Goal: Use online tool/utility: Utilize a website feature to perform a specific function

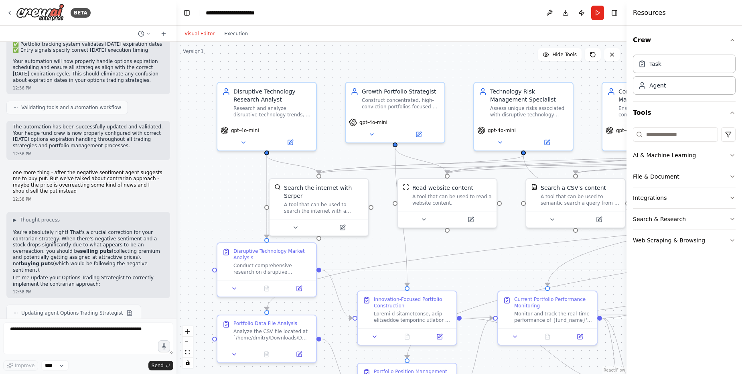
scroll to position [15626, 0]
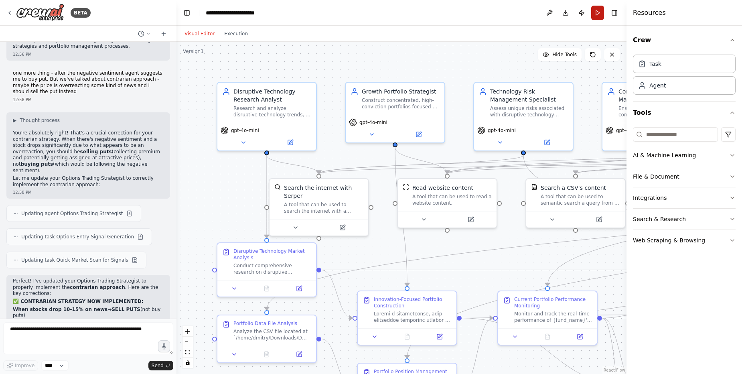
click at [596, 13] on button "Run" at bounding box center [597, 13] width 13 height 14
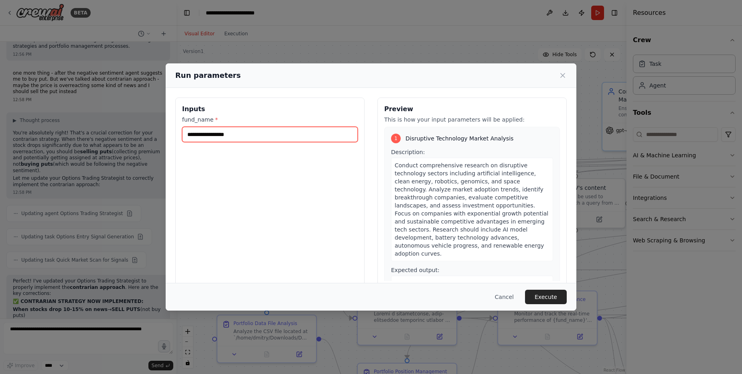
click at [245, 132] on input "fund_name *" at bounding box center [270, 134] width 176 height 15
paste input "**********"
type input "**********"
drag, startPoint x: 310, startPoint y: 134, endPoint x: 149, endPoint y: 130, distance: 160.5
click at [152, 130] on div "**********" at bounding box center [371, 187] width 742 height 374
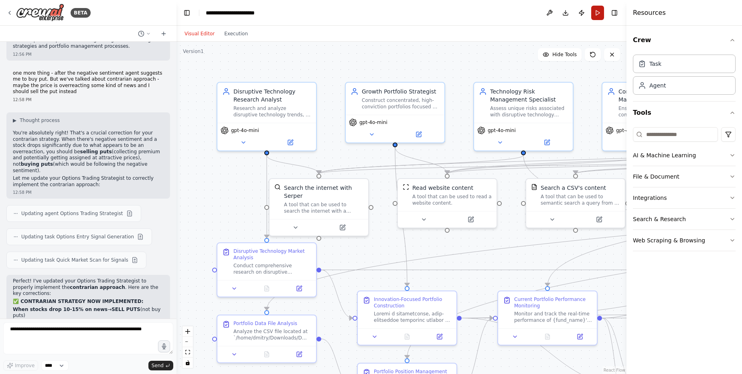
click at [598, 15] on button "Run" at bounding box center [597, 13] width 13 height 14
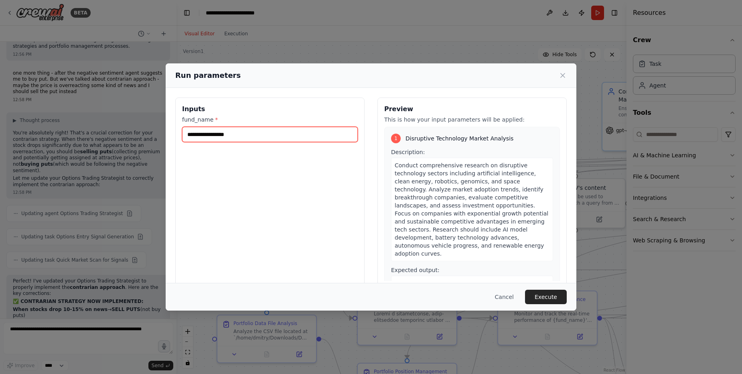
click at [237, 139] on input "fund_name *" at bounding box center [270, 134] width 176 height 15
type input "*"
type input "**********"
click at [559, 294] on button "Execute" at bounding box center [546, 297] width 42 height 14
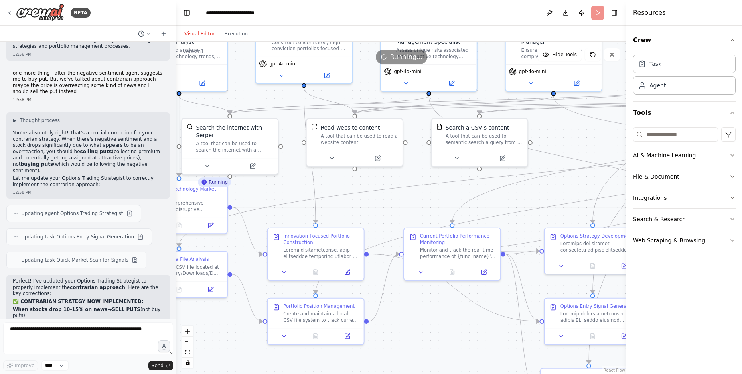
drag, startPoint x: 535, startPoint y: 225, endPoint x: 444, endPoint y: 192, distance: 96.7
click at [444, 192] on div ".deletable-edge-delete-btn { width: 20px; height: 20px; border: 0px solid #ffff…" at bounding box center [401, 208] width 450 height 332
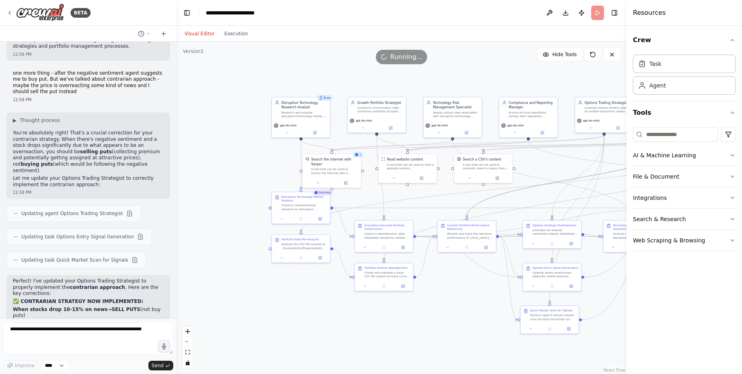
drag, startPoint x: 557, startPoint y: 180, endPoint x: 493, endPoint y: 184, distance: 63.9
click at [479, 183] on div ".deletable-edge-delete-btn { width: 20px; height: 20px; border: 0px solid #ffff…" at bounding box center [381, 171] width 266 height 196
drag, startPoint x: 551, startPoint y: 194, endPoint x: 461, endPoint y: 196, distance: 89.5
click at [461, 196] on div ".deletable-edge-delete-btn { width: 20px; height: 20px; border: 0px solid #ffff…" at bounding box center [401, 208] width 450 height 332
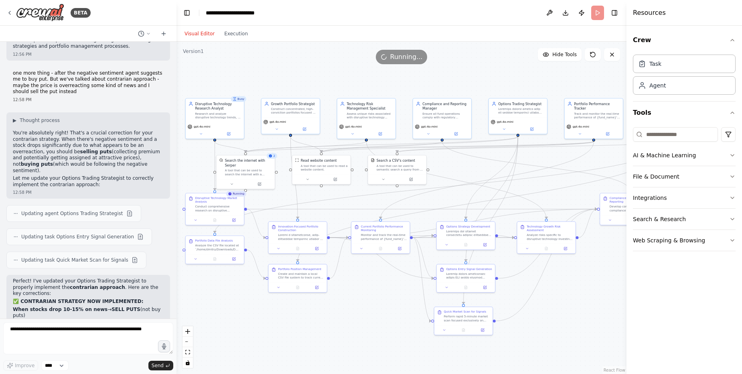
drag, startPoint x: 535, startPoint y: 153, endPoint x: 449, endPoint y: 154, distance: 85.8
click at [449, 154] on div ".deletable-edge-delete-btn { width: 20px; height: 20px; border: 0px solid #ffff…" at bounding box center [401, 208] width 450 height 332
drag, startPoint x: 612, startPoint y: 201, endPoint x: 580, endPoint y: 188, distance: 34.9
click at [580, 188] on div "Compliance and Investor Reporting" at bounding box center [602, 185] width 46 height 8
drag, startPoint x: 586, startPoint y: 118, endPoint x: 574, endPoint y: 116, distance: 12.1
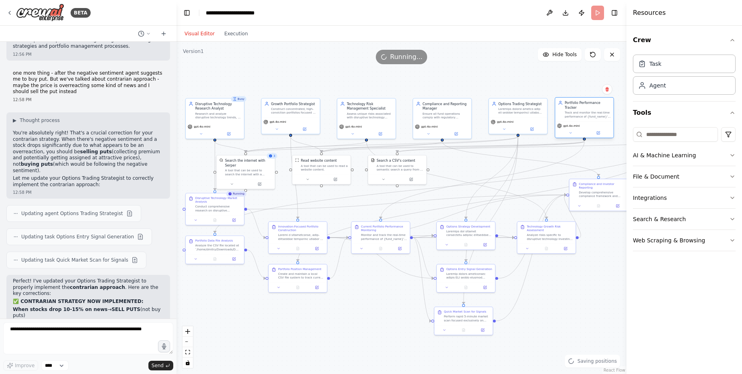
click at [574, 116] on div "Track and monitor the real-time performance of {fund_name}'s current portfolio …" at bounding box center [588, 115] width 46 height 8
drag, startPoint x: 546, startPoint y: 243, endPoint x: 532, endPoint y: 241, distance: 13.7
click at [532, 241] on div "Technology Growth Risk Assessment Analyze risks specific to disruptive technolo…" at bounding box center [532, 236] width 59 height 32
drag, startPoint x: 449, startPoint y: 240, endPoint x: 440, endPoint y: 239, distance: 9.7
click at [440, 239] on div at bounding box center [456, 244] width 58 height 10
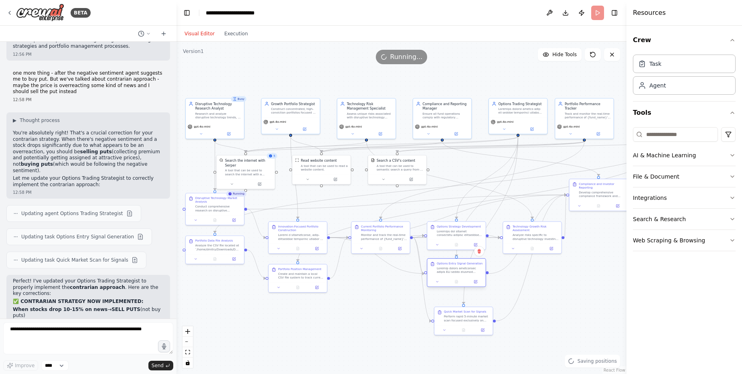
drag, startPoint x: 462, startPoint y: 281, endPoint x: 451, endPoint y: 277, distance: 11.9
click at [451, 277] on div at bounding box center [456, 282] width 58 height 10
drag, startPoint x: 459, startPoint y: 320, endPoint x: 452, endPoint y: 310, distance: 12.1
click at [452, 310] on div "Perform rapid 5-minute market scan focused exclusively on immediate contrarian …" at bounding box center [460, 308] width 46 height 8
drag, startPoint x: 592, startPoint y: 201, endPoint x: 599, endPoint y: 243, distance: 42.2
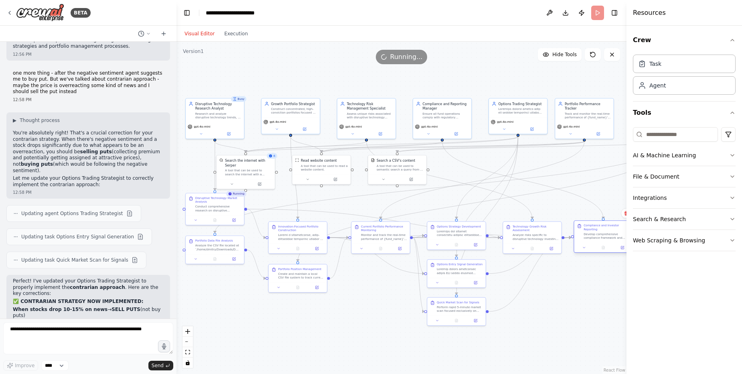
click at [599, 243] on div at bounding box center [603, 248] width 58 height 10
click at [215, 221] on icon at bounding box center [215, 218] width 2 height 3
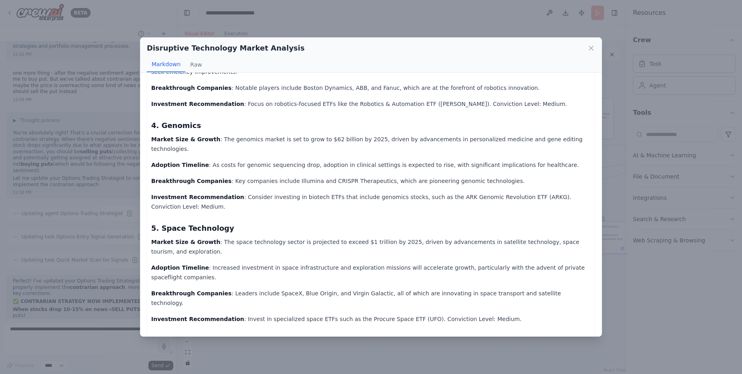
scroll to position [0, 0]
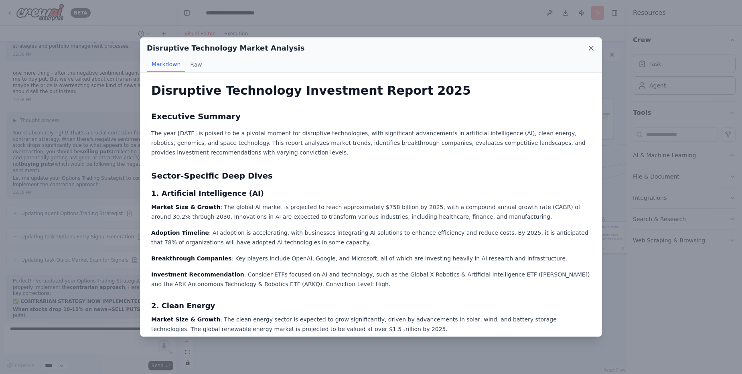
click at [590, 48] on icon at bounding box center [591, 48] width 8 height 8
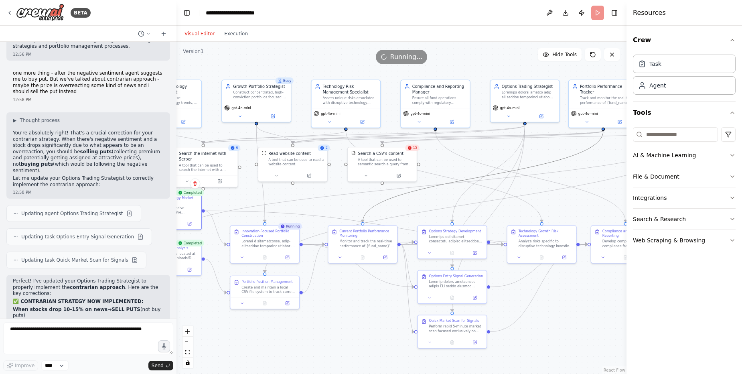
drag, startPoint x: 379, startPoint y: 201, endPoint x: 442, endPoint y: 195, distance: 63.3
click at [442, 195] on div ".deletable-edge-delete-btn { width: 20px; height: 20px; border: 0px solid #ffff…" at bounding box center [401, 208] width 450 height 332
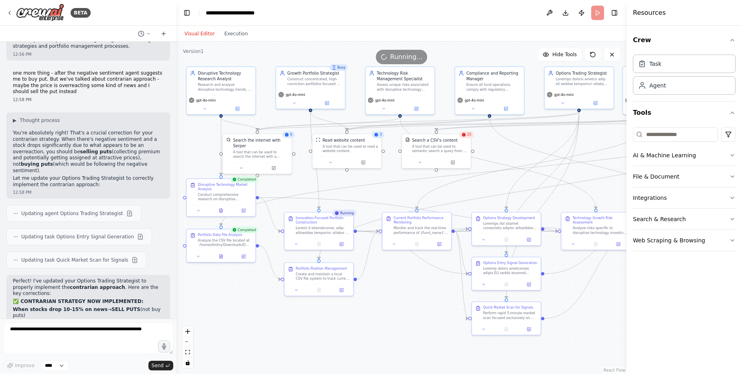
drag, startPoint x: 475, startPoint y: 173, endPoint x: 527, endPoint y: 160, distance: 53.3
click at [527, 160] on div ".deletable-edge-delete-btn { width: 20px; height: 20px; border: 0px solid #ffff…" at bounding box center [401, 208] width 450 height 332
click at [319, 243] on icon at bounding box center [319, 243] width 2 height 0
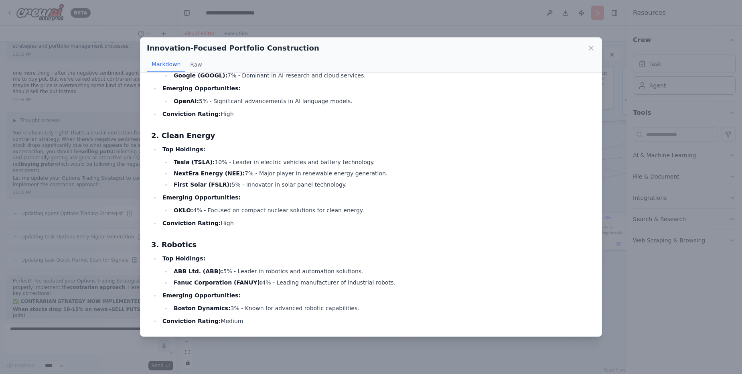
scroll to position [50, 0]
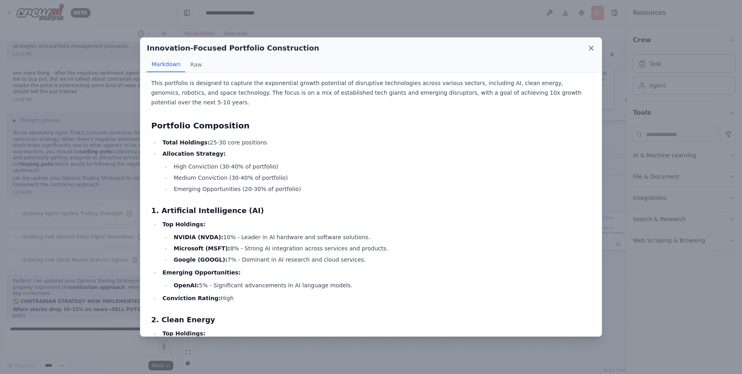
click at [593, 49] on icon at bounding box center [591, 48] width 8 height 8
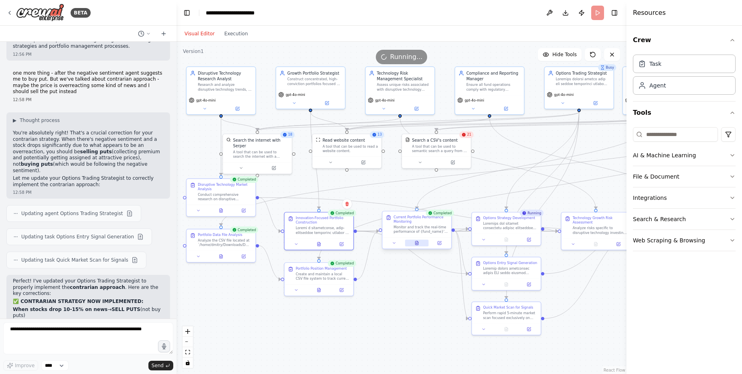
click at [416, 243] on icon at bounding box center [416, 243] width 3 height 4
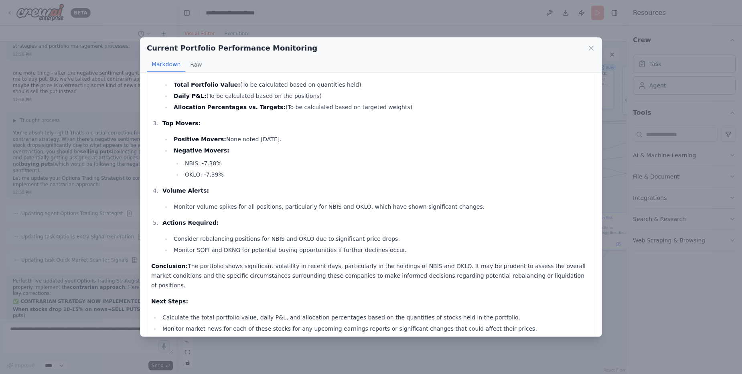
scroll to position [0, 0]
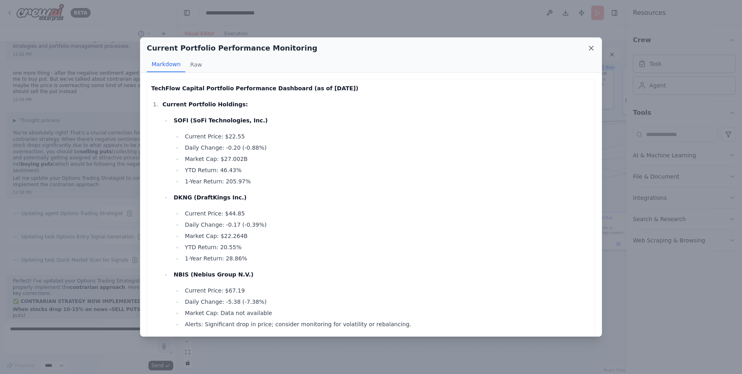
click at [593, 47] on icon at bounding box center [591, 48] width 4 height 4
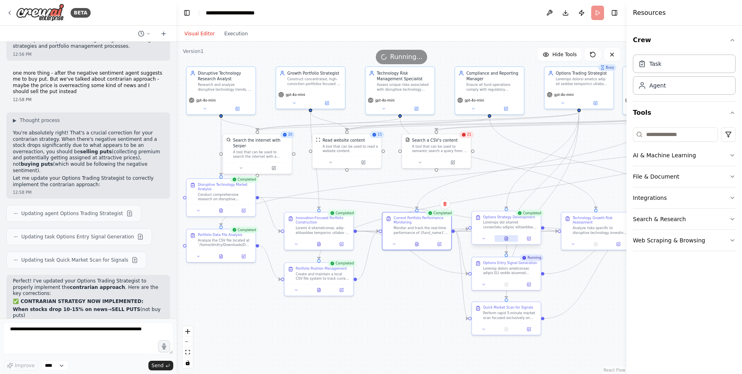
click at [507, 241] on icon at bounding box center [506, 238] width 4 height 4
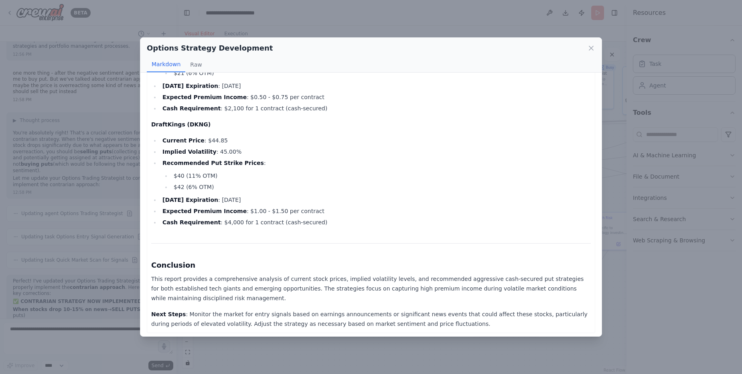
scroll to position [859, 0]
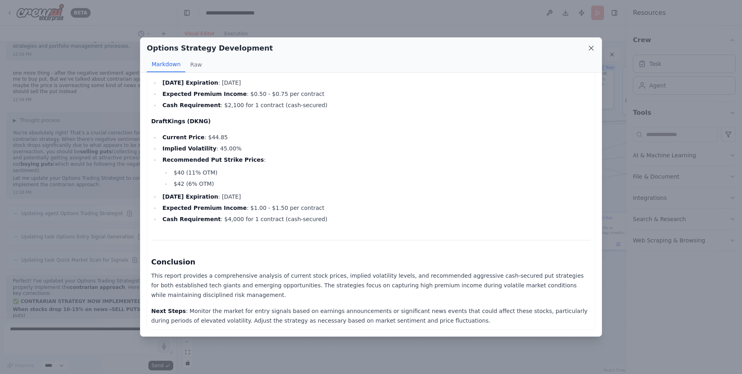
click at [593, 49] on icon at bounding box center [591, 48] width 8 height 8
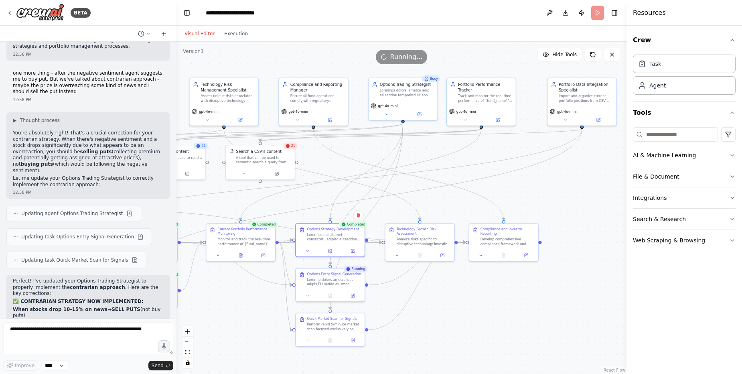
drag, startPoint x: 582, startPoint y: 158, endPoint x: 418, endPoint y: 169, distance: 165.2
click at [418, 169] on div ".deletable-edge-delete-btn { width: 20px; height: 20px; border: 0px solid #ffff…" at bounding box center [401, 208] width 450 height 332
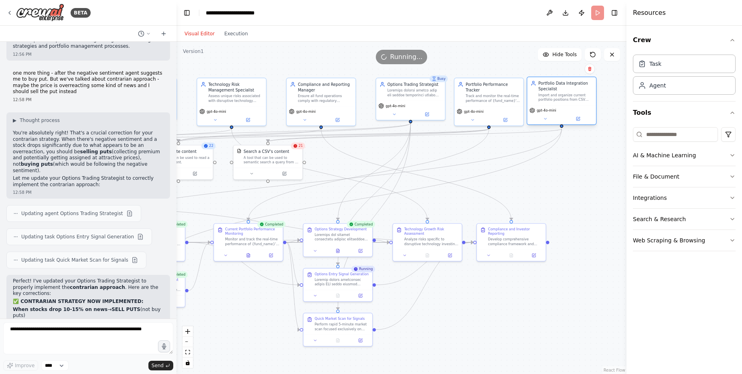
drag, startPoint x: 598, startPoint y: 103, endPoint x: 573, endPoint y: 104, distance: 25.3
click at [573, 104] on div "Portfolio Data Integration Specialist Import and organize current portfolio pos…" at bounding box center [561, 91] width 69 height 28
drag, startPoint x: 493, startPoint y: 101, endPoint x: 484, endPoint y: 101, distance: 8.4
click at [484, 101] on div "Track and monitor the real-time performance of {fund_name}'s current portfolio …" at bounding box center [487, 97] width 54 height 9
drag, startPoint x: 416, startPoint y: 103, endPoint x: 385, endPoint y: 109, distance: 31.4
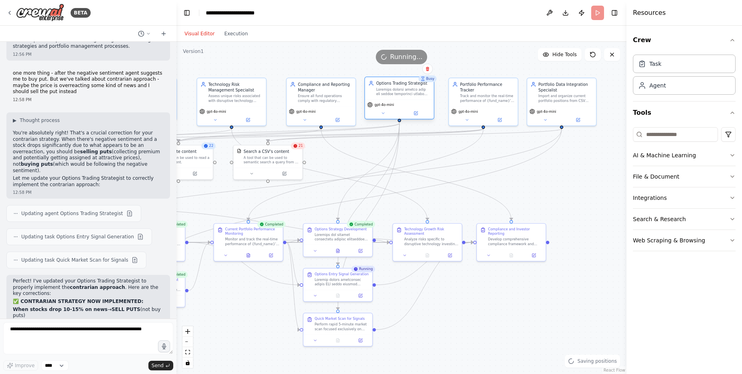
click at [403, 105] on div "gpt-4o-mini" at bounding box center [399, 105] width 64 height 6
drag, startPoint x: 317, startPoint y: 105, endPoint x: 304, endPoint y: 106, distance: 12.8
click at [304, 106] on div "gpt-4o-mini" at bounding box center [310, 114] width 69 height 19
drag, startPoint x: 386, startPoint y: 101, endPoint x: 377, endPoint y: 101, distance: 9.6
click at [377, 101] on div "gpt-4o-mini" at bounding box center [388, 108] width 69 height 19
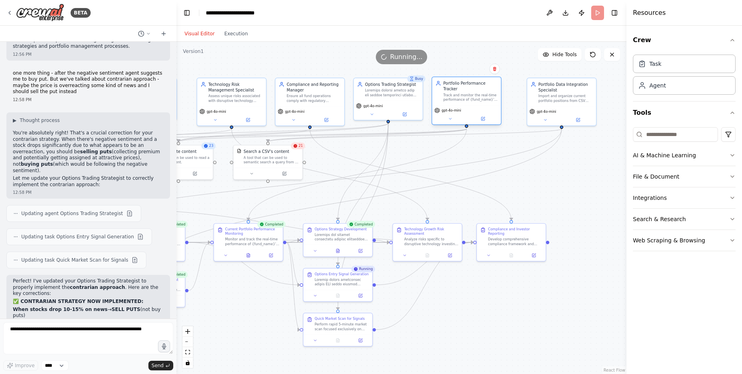
drag, startPoint x: 472, startPoint y: 101, endPoint x: 458, endPoint y: 100, distance: 14.9
click at [458, 100] on div "Track and monitor the real-time performance of {fund_name}'s current portfolio …" at bounding box center [470, 97] width 54 height 9
drag, startPoint x: 563, startPoint y: 104, endPoint x: 543, endPoint y: 105, distance: 19.3
click at [543, 105] on div "Portfolio Data Integration Specialist Import and organize current portfolio pos…" at bounding box center [545, 101] width 70 height 49
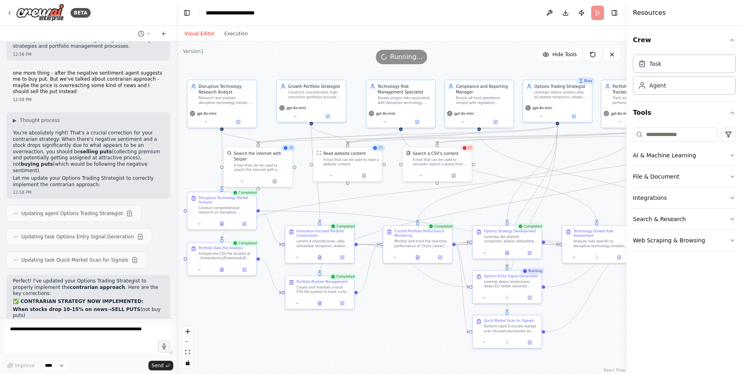
drag, startPoint x: 484, startPoint y: 320, endPoint x: 653, endPoint y: 322, distance: 169.7
click at [653, 322] on div "BETA I want to start own small hedge fund using AI agents as employees 11:00 AM…" at bounding box center [371, 187] width 742 height 374
click at [506, 341] on icon at bounding box center [507, 341] width 3 height 4
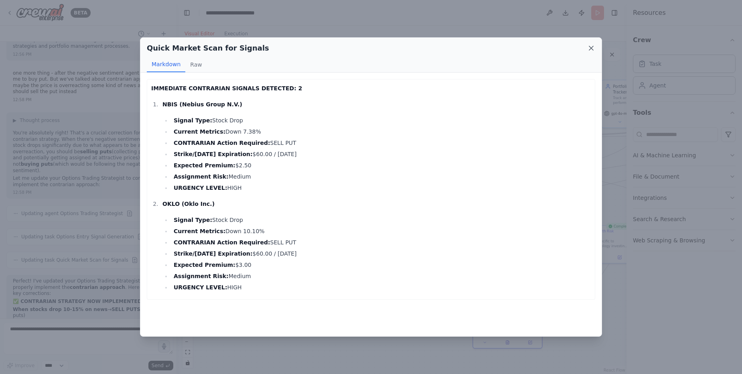
click at [591, 49] on icon at bounding box center [591, 48] width 4 height 4
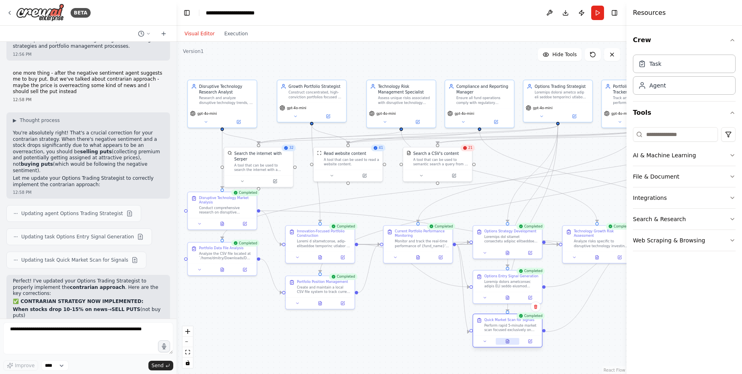
click at [508, 342] on icon at bounding box center [508, 342] width 2 height 0
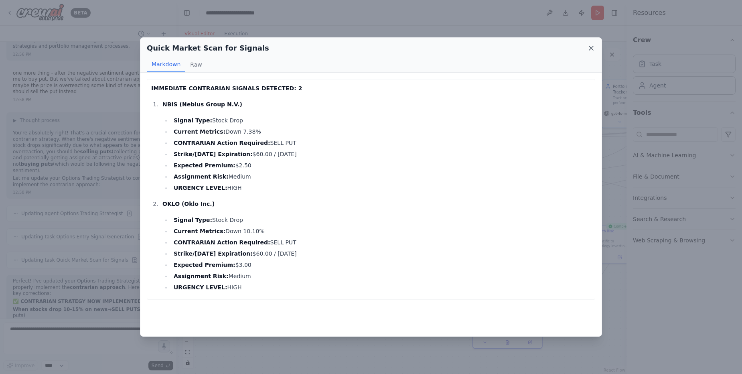
click at [590, 47] on icon at bounding box center [591, 48] width 4 height 4
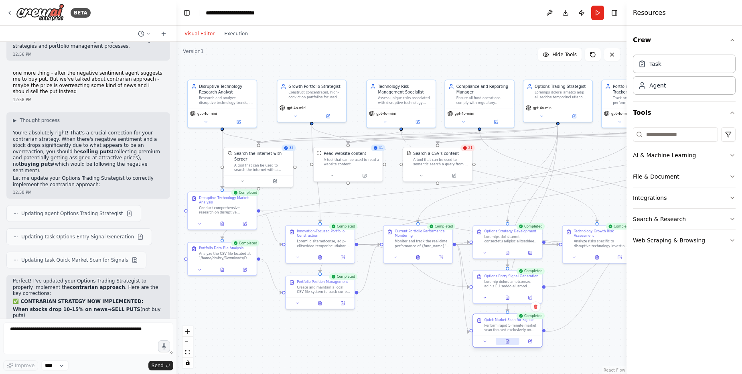
click at [507, 339] on button at bounding box center [508, 341] width 24 height 7
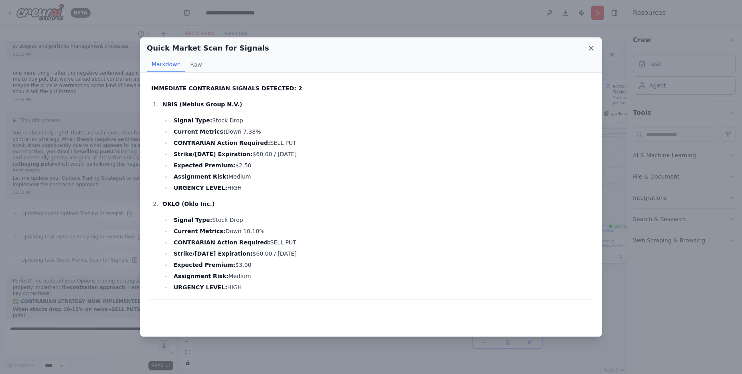
click at [590, 47] on icon at bounding box center [591, 48] width 4 height 4
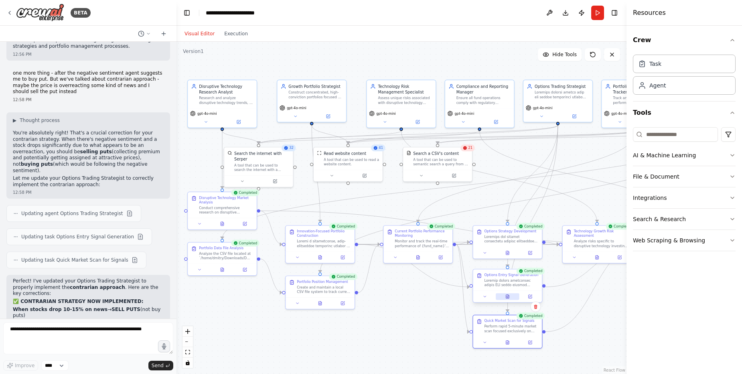
click at [507, 295] on icon at bounding box center [507, 296] width 3 height 4
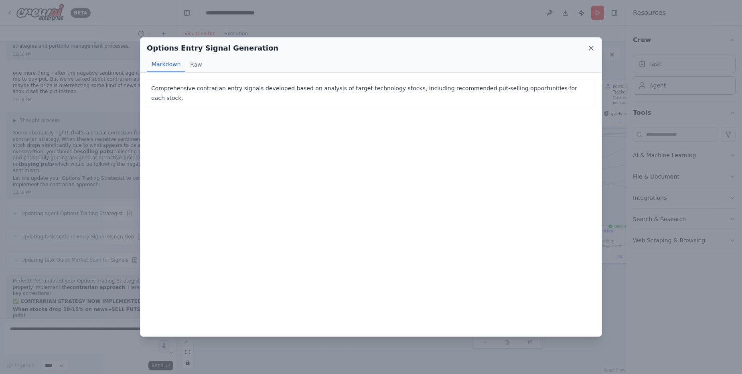
click at [591, 47] on icon at bounding box center [591, 48] width 8 height 8
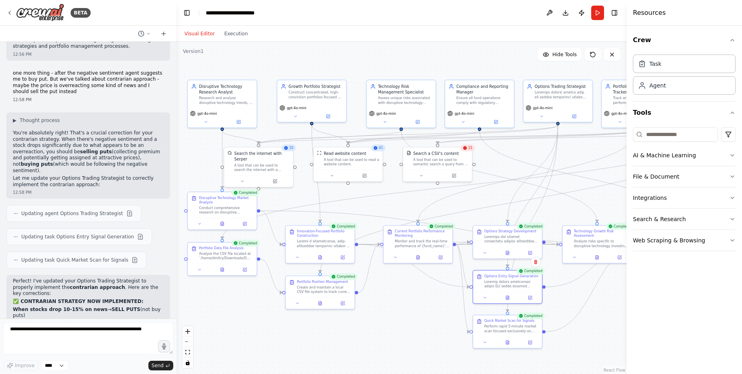
click at [610, 297] on div ".deletable-edge-delete-btn { width: 20px; height: 20px; border: 0px solid #ffff…" at bounding box center [401, 208] width 450 height 332
click at [510, 296] on button at bounding box center [508, 296] width 24 height 7
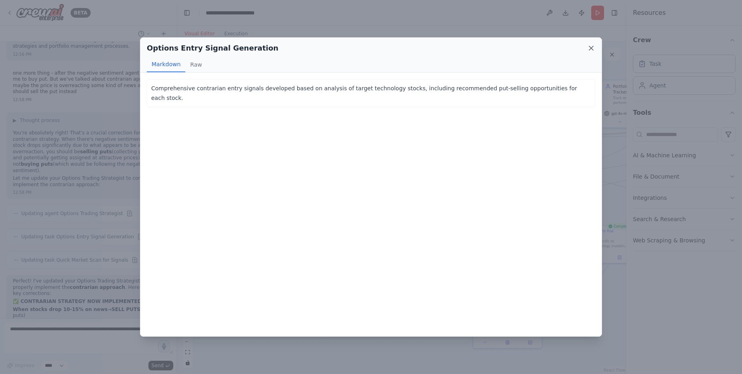
click at [589, 47] on icon at bounding box center [591, 48] width 8 height 8
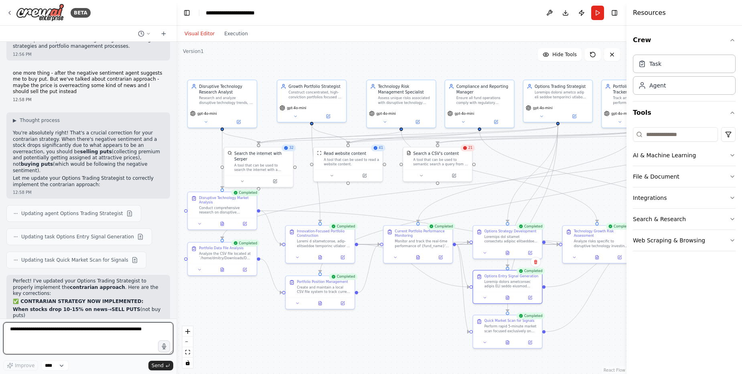
click at [92, 324] on textarea at bounding box center [88, 338] width 170 height 32
type textarea "**********"
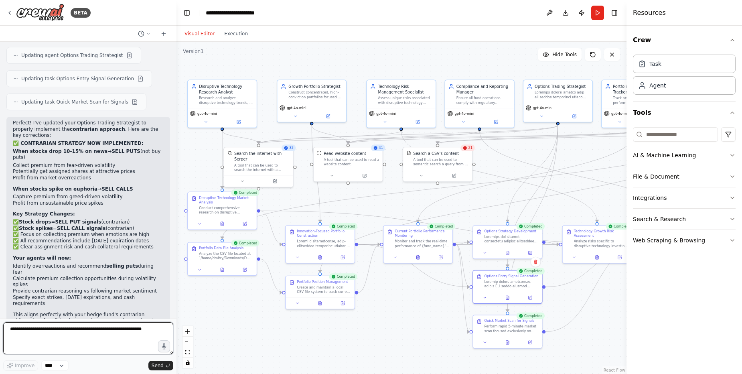
scroll to position [15790, 0]
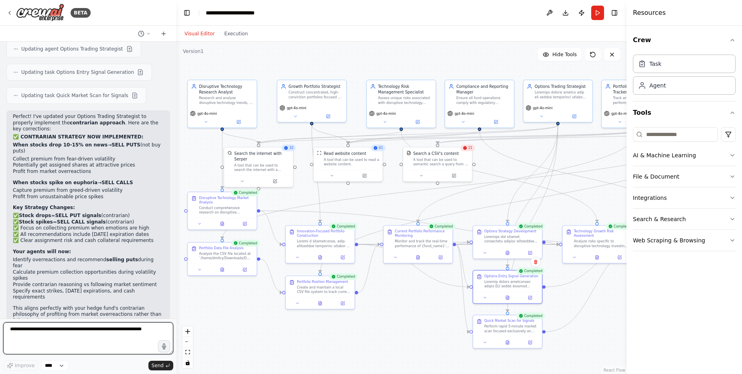
click at [92, 333] on textarea at bounding box center [88, 338] width 170 height 32
type textarea "**********"
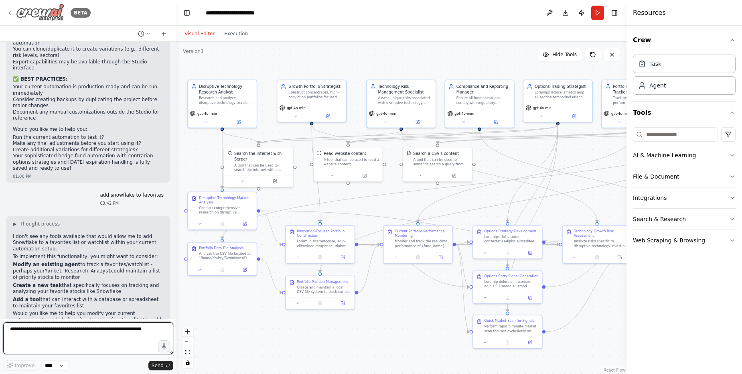
scroll to position [16264, 0]
